Goal: Task Accomplishment & Management: Manage account settings

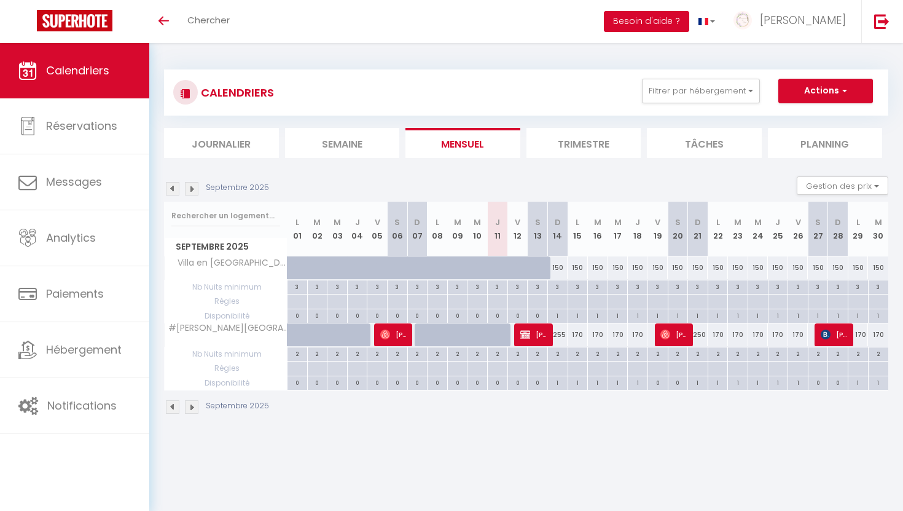
click at [690, 26] on button "Besoin d'aide ?" at bounding box center [646, 21] width 85 height 21
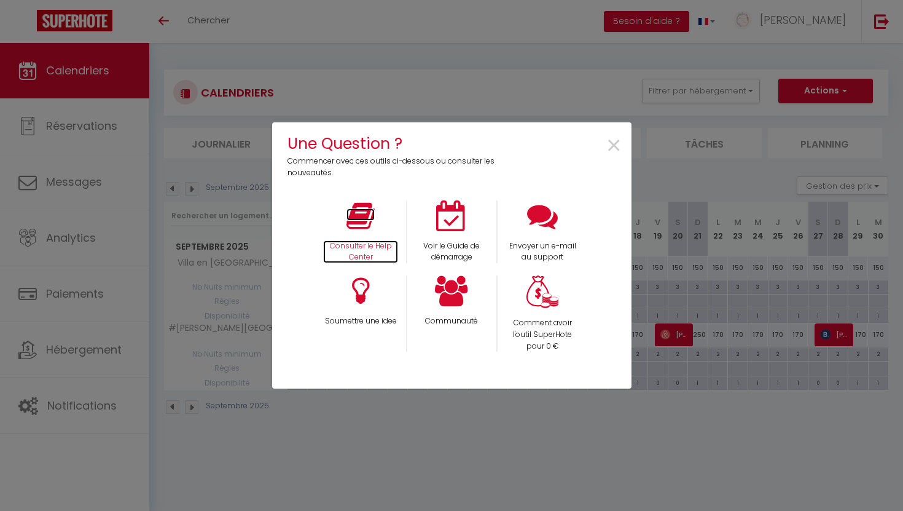
click at [374, 215] on icon at bounding box center [361, 215] width 28 height 31
click at [613, 141] on span "×" at bounding box center [614, 146] width 17 height 39
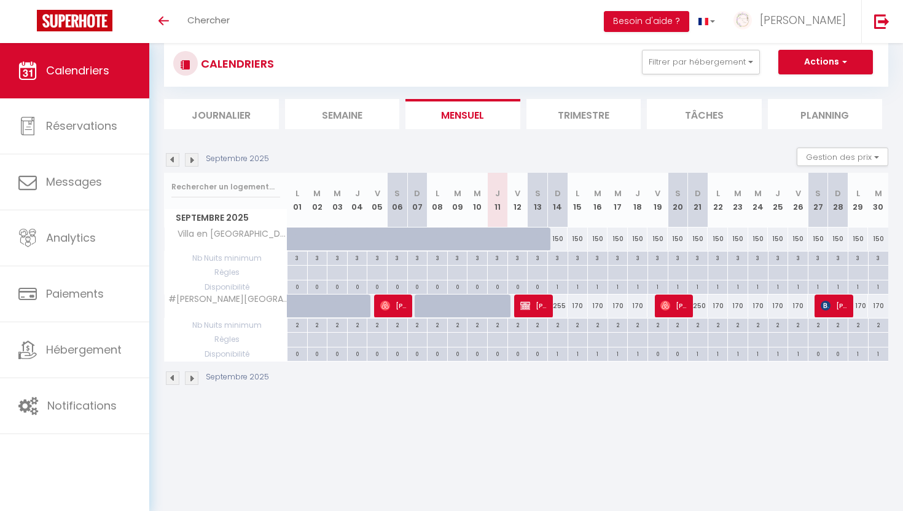
scroll to position [43, 0]
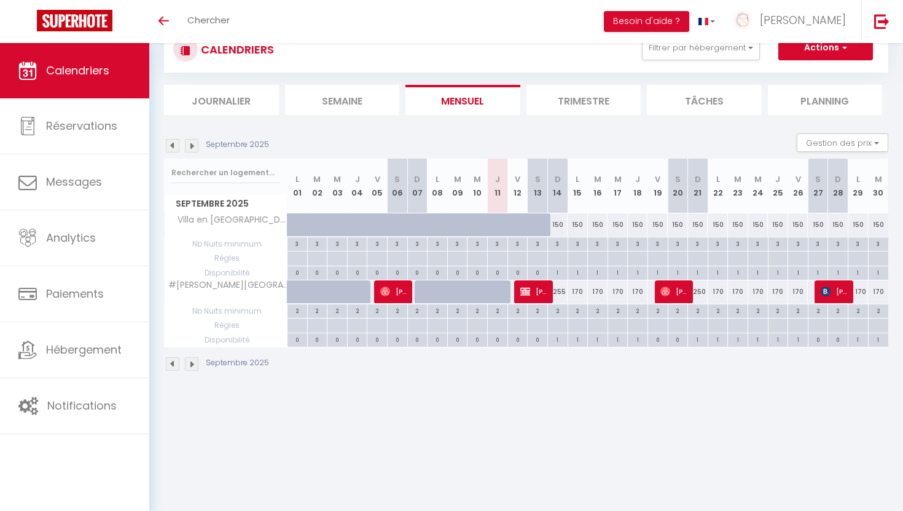
click at [526, 411] on body "🟢 Des questions ou besoin d'assistance pour la migration AirBnB? Connectez-vous…" at bounding box center [451, 255] width 903 height 511
click at [840, 19] on span "[PERSON_NAME]" at bounding box center [803, 19] width 86 height 15
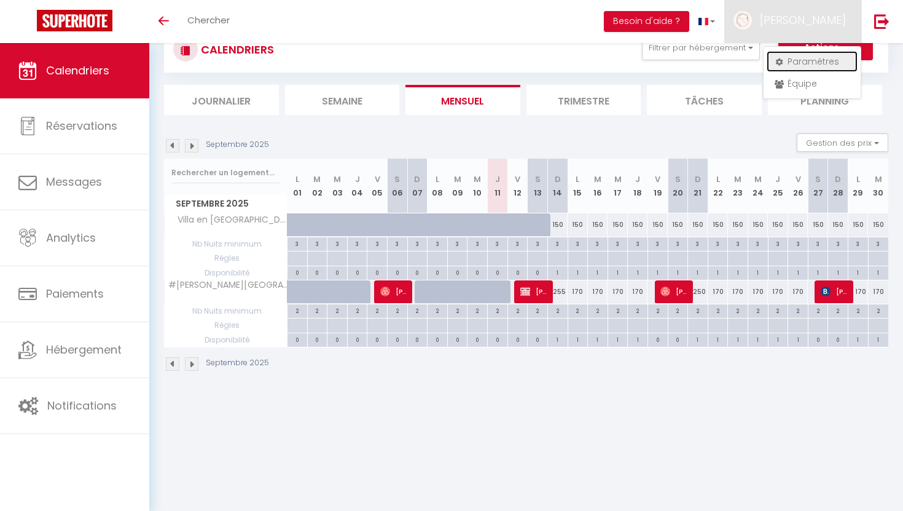
click at [839, 56] on link "Paramètres" at bounding box center [812, 61] width 91 height 21
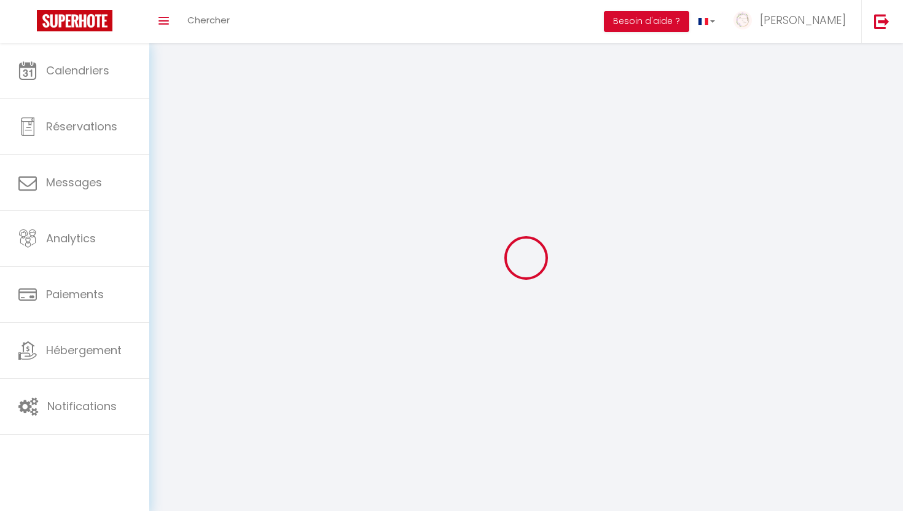
type input "[PERSON_NAME]"
type input "0658453293"
type input "148 D900"
type input "84220"
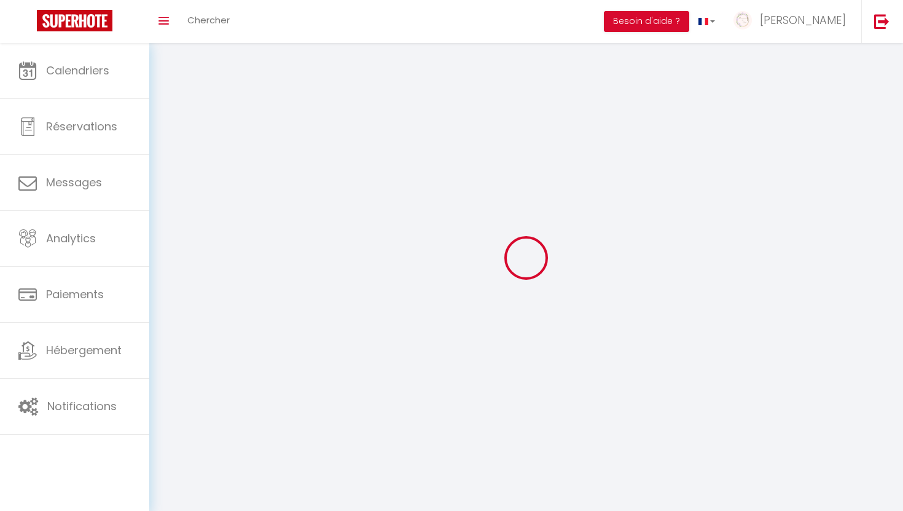
type input "Roussillon"
type input "E79a6Du1YstBBlknMvfBzBJ98"
type input "JmsoiadXhrsfCFx6RyT9eamJu"
select select "28"
select select "fr"
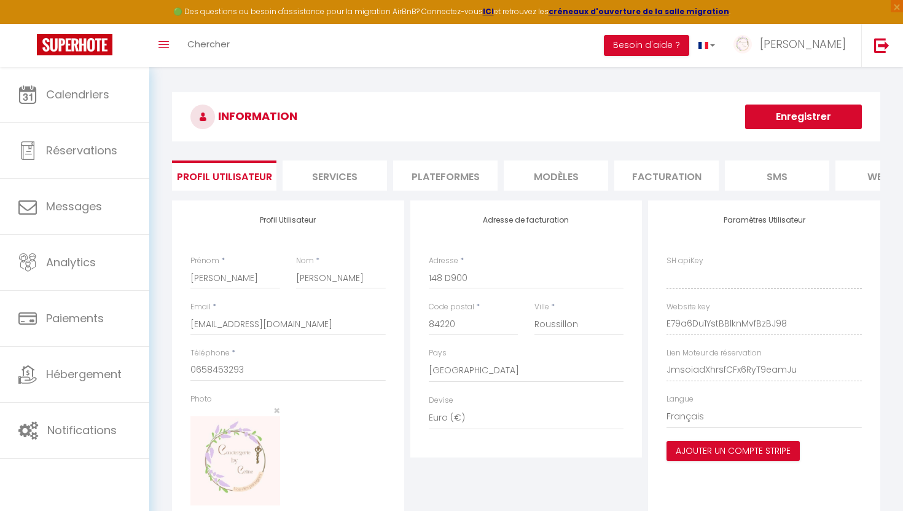
type input "E79a6Du1YstBBlknMvfBzBJ98"
type input "JmsoiadXhrsfCFx6RyT9eamJu"
type input "[URL][DOMAIN_NAME]"
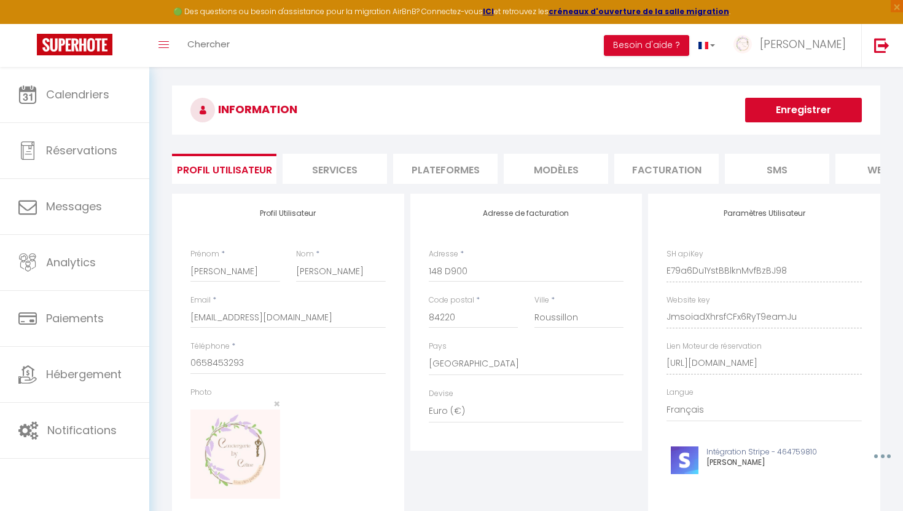
scroll to position [9, 0]
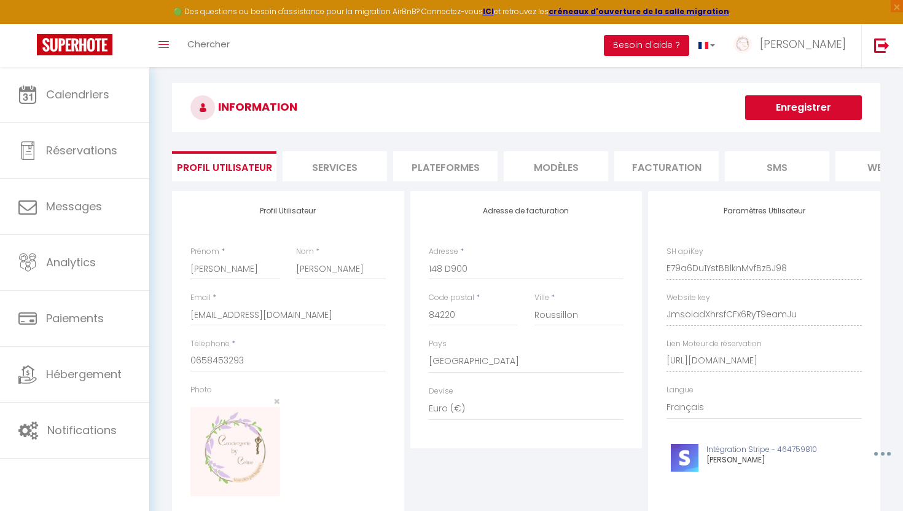
click at [445, 174] on li "Plateformes" at bounding box center [445, 166] width 104 height 30
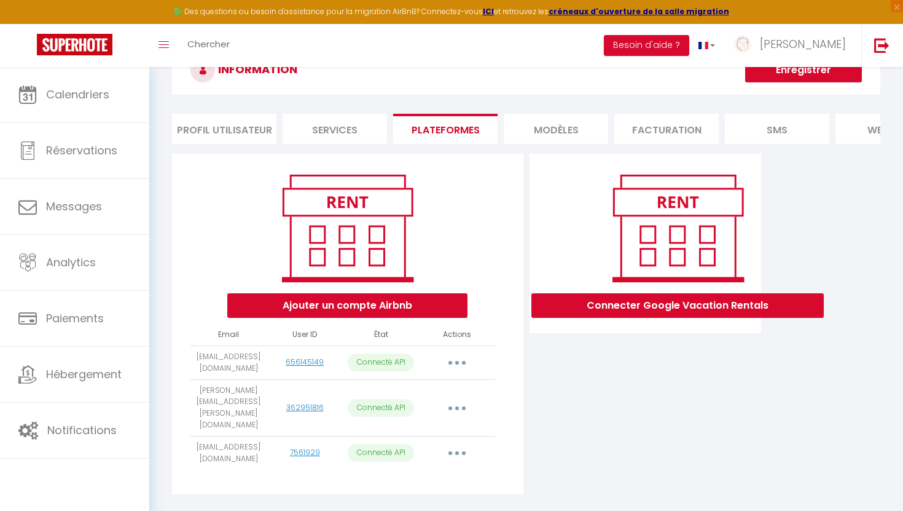
scroll to position [67, 0]
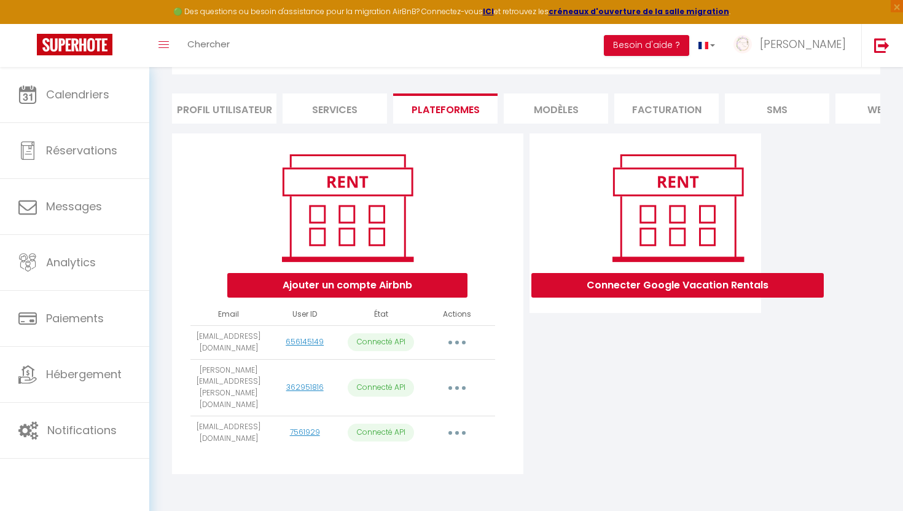
click at [466, 423] on button "button" at bounding box center [457, 433] width 34 height 20
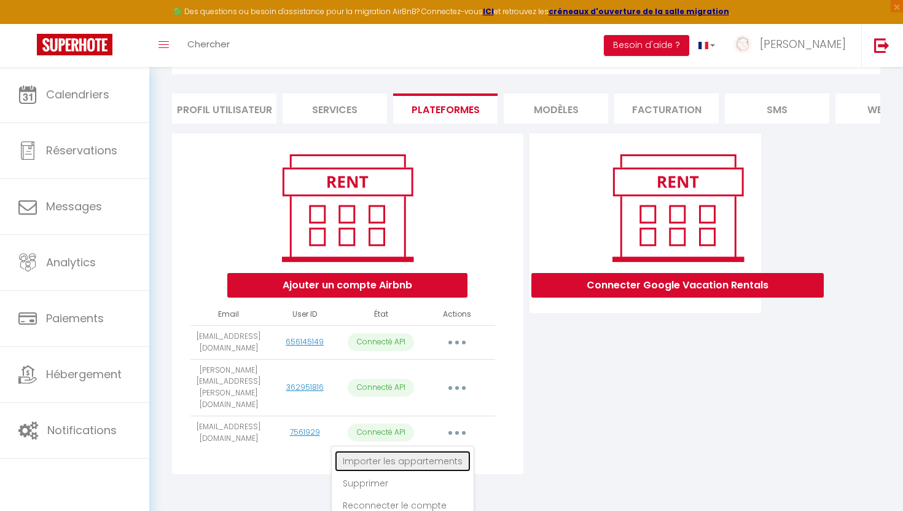
click at [453, 450] on link "Importer les appartements" at bounding box center [403, 460] width 136 height 21
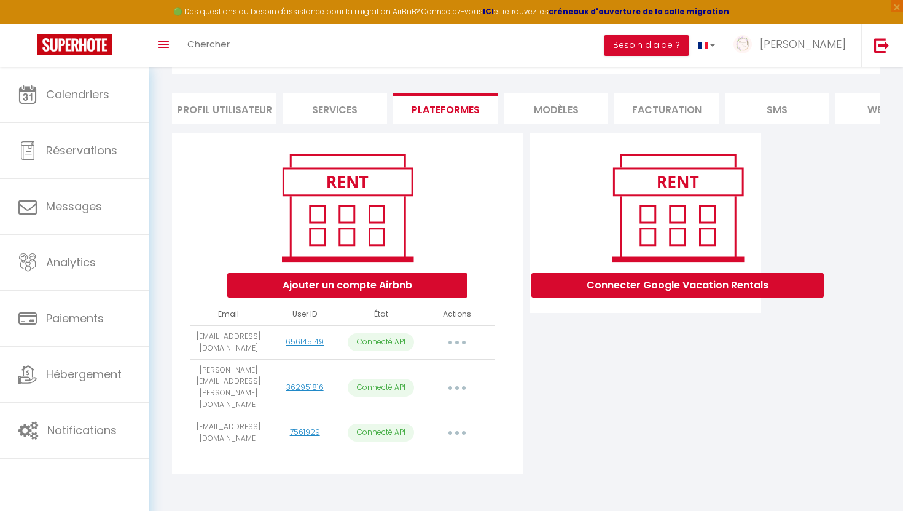
select select "59408"
select select
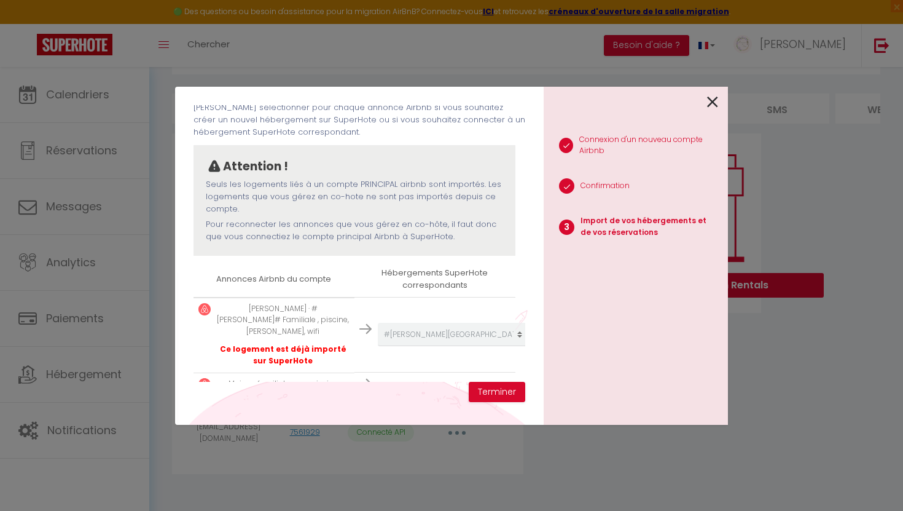
scroll to position [82, 0]
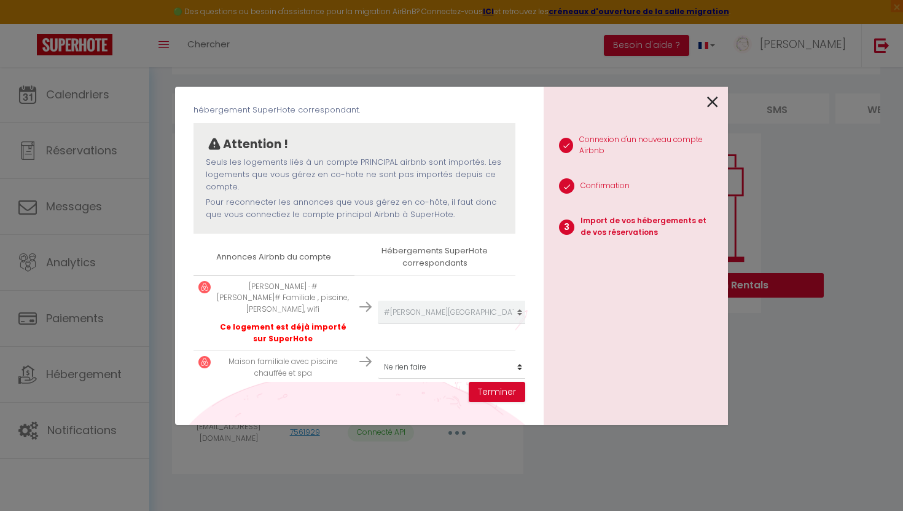
click at [717, 103] on icon at bounding box center [712, 102] width 11 height 18
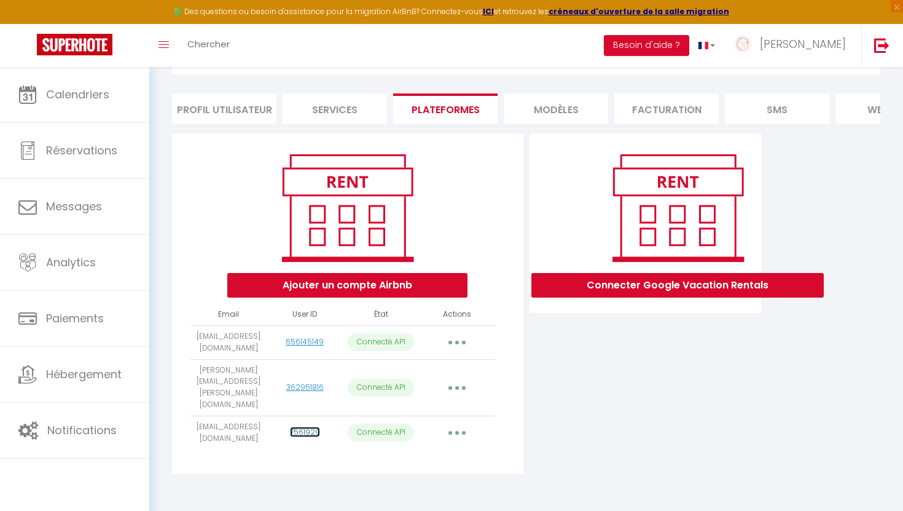
click at [306, 426] on link "7561929" at bounding box center [305, 431] width 30 height 10
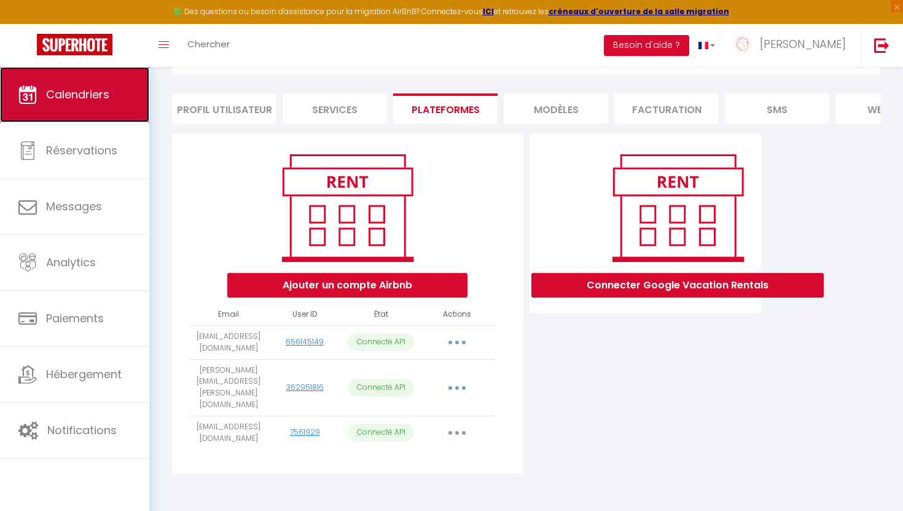
click at [66, 87] on span "Calendriers" at bounding box center [77, 94] width 63 height 15
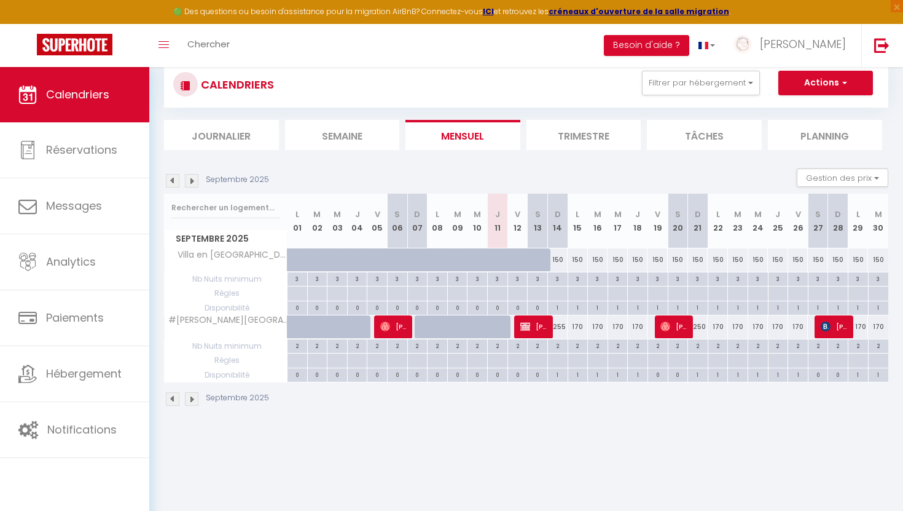
scroll to position [67, 0]
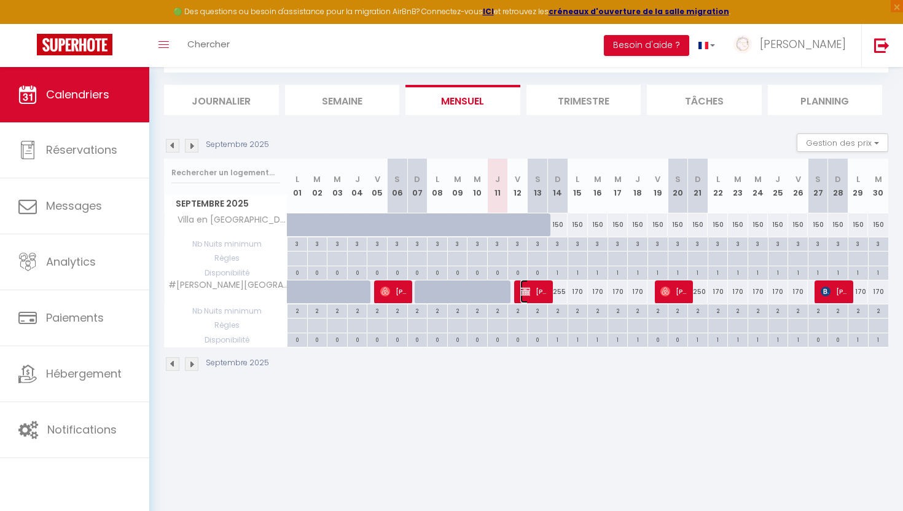
click at [524, 293] on img at bounding box center [526, 291] width 10 height 10
select select "OK"
select select "0"
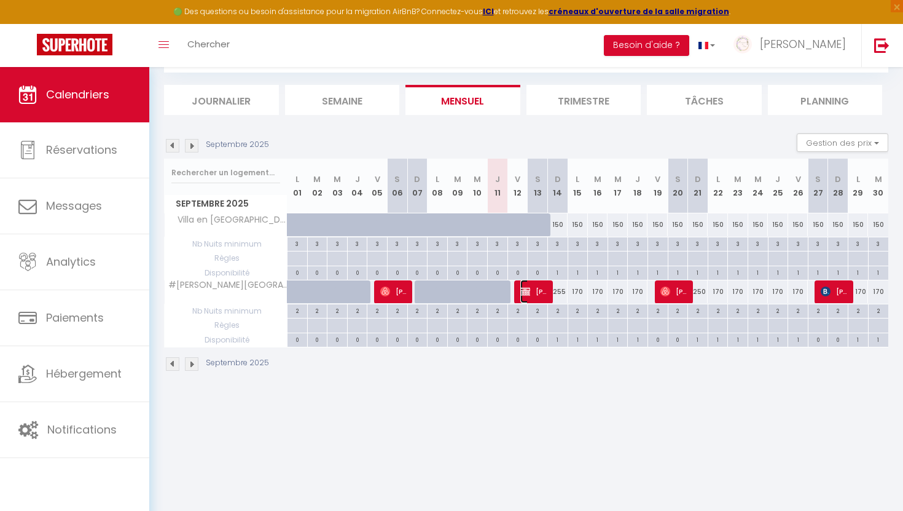
select select "1"
select select
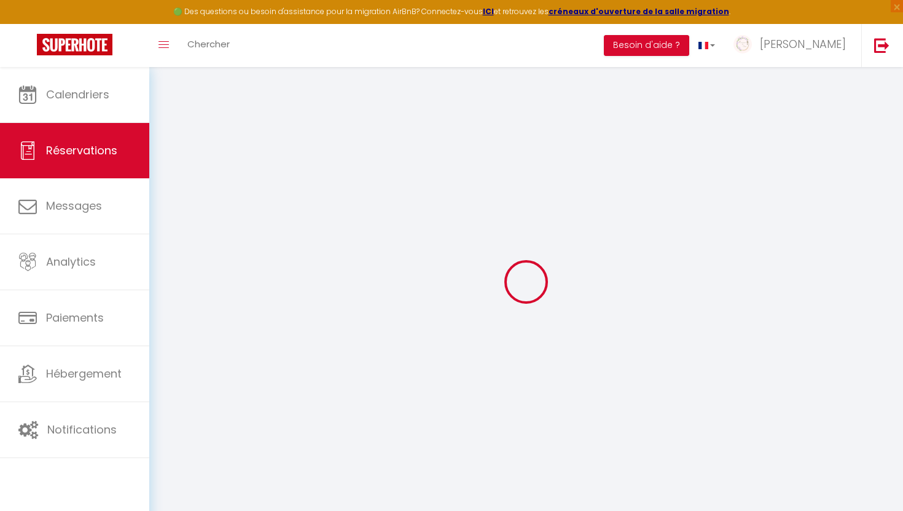
select select
checkbox input "false"
select select
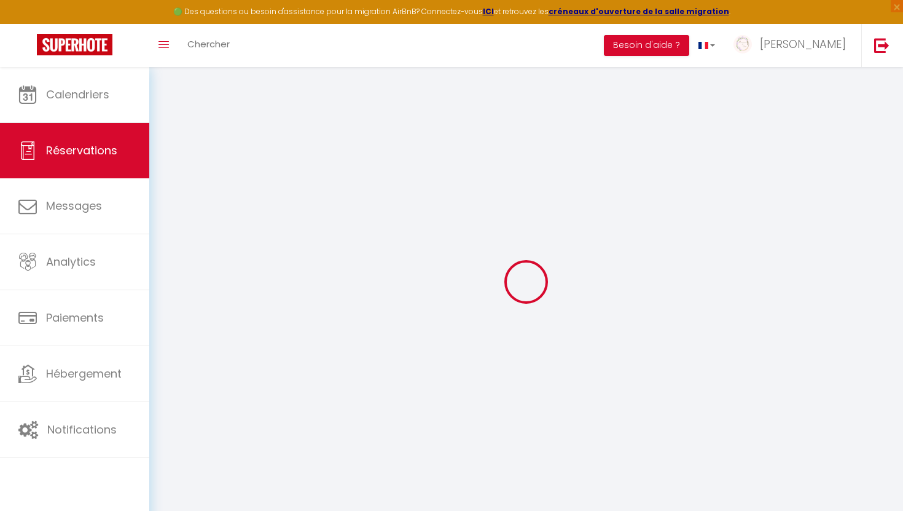
checkbox input "false"
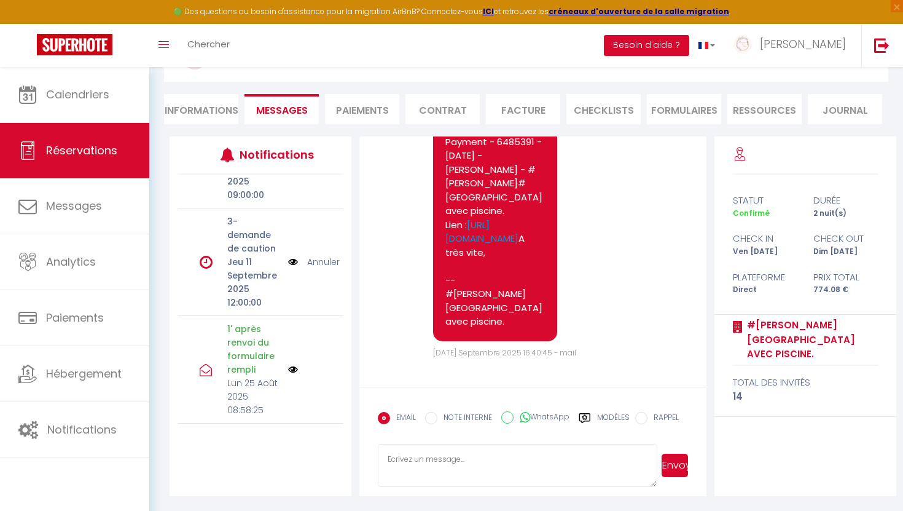
scroll to position [678, 0]
click at [320, 256] on link "Annuler" at bounding box center [323, 263] width 33 height 14
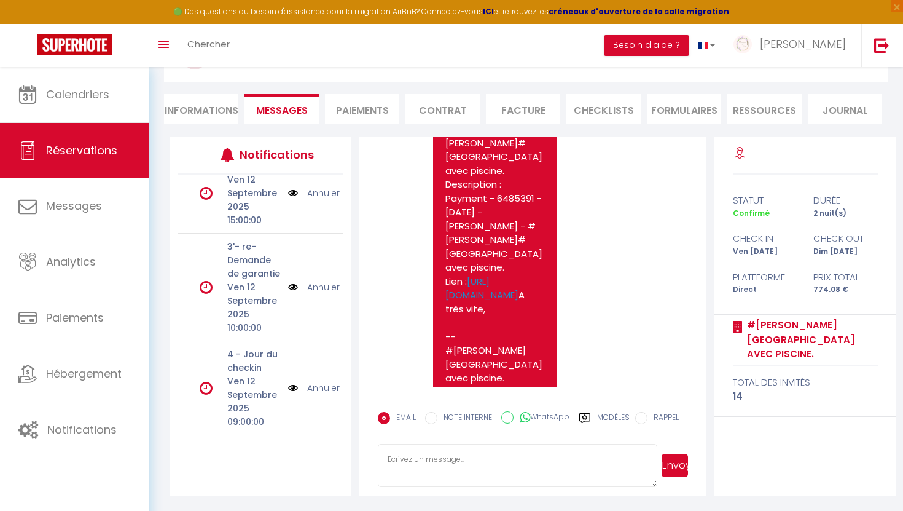
scroll to position [3538, 0]
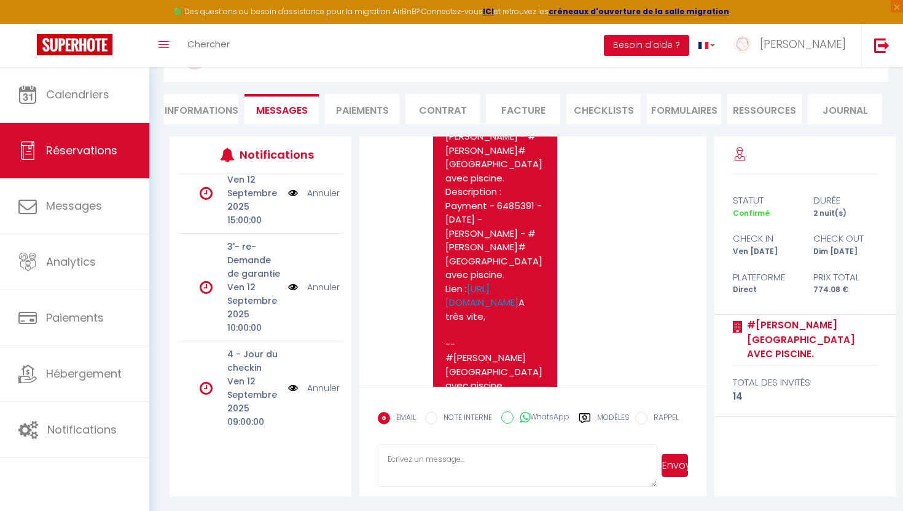
click at [218, 109] on li "Informations" at bounding box center [201, 109] width 74 height 30
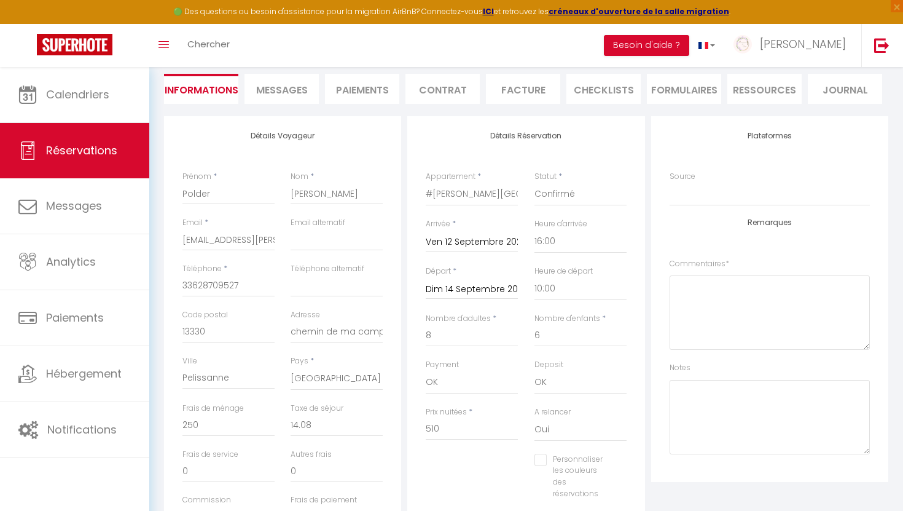
scroll to position [111, 0]
checkbox input "false"
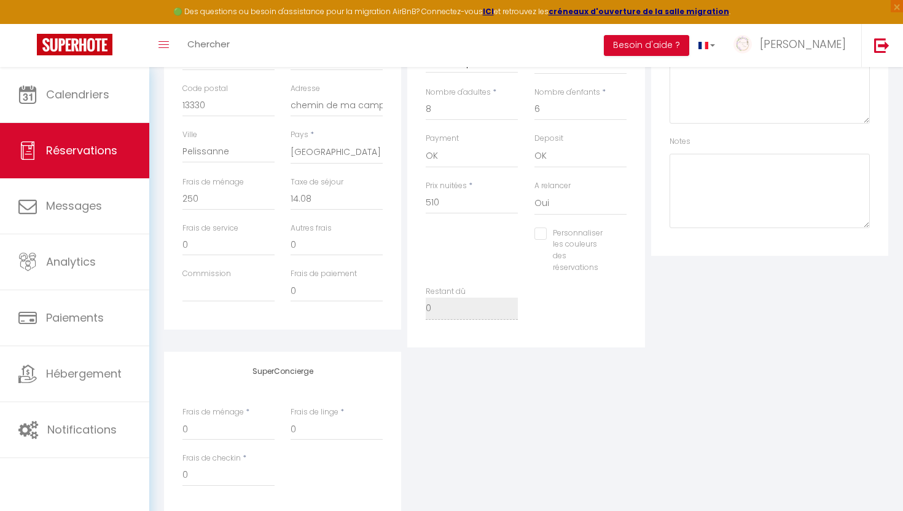
scroll to position [426, 0]
